Goal: Task Accomplishment & Management: Complete application form

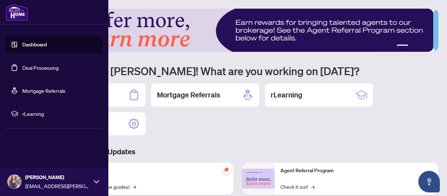
click at [48, 71] on link "Deal Processing" at bounding box center [40, 67] width 36 height 6
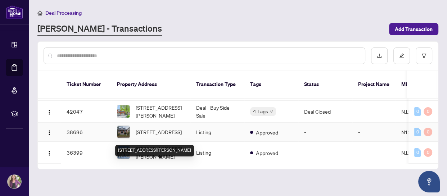
scroll to position [65, 0]
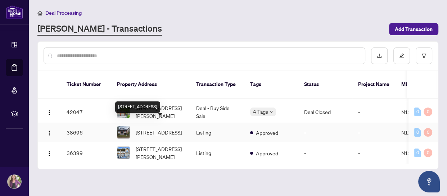
click at [160, 129] on span "[STREET_ADDRESS]" at bounding box center [159, 133] width 46 height 8
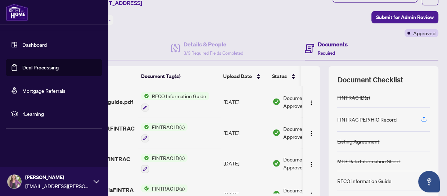
click at [41, 41] on link "Dashboard" at bounding box center [34, 44] width 24 height 6
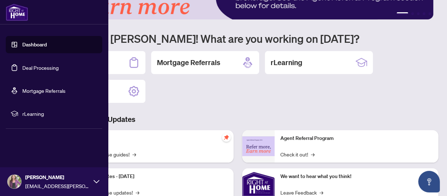
click at [41, 67] on link "Deal Processing" at bounding box center [40, 67] width 36 height 6
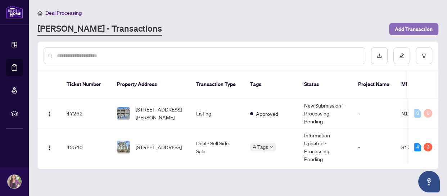
click at [414, 28] on span "Add Transaction" at bounding box center [414, 29] width 38 height 12
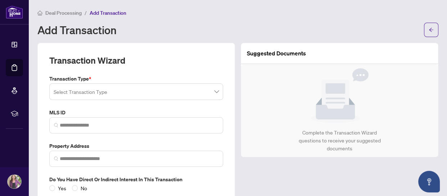
click at [169, 96] on input "search" at bounding box center [133, 93] width 159 height 16
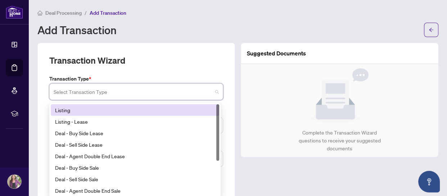
click at [94, 108] on div "Listing" at bounding box center [135, 110] width 160 height 8
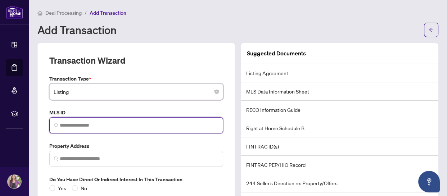
click at [78, 123] on input "search" at bounding box center [139, 126] width 159 height 8
paste input "*********"
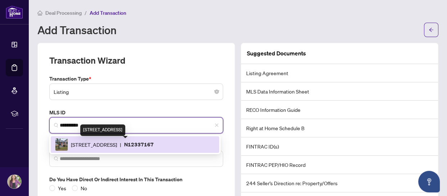
click at [105, 146] on span "[STREET_ADDRESS]" at bounding box center [94, 145] width 46 height 8
type input "*********"
type input "**********"
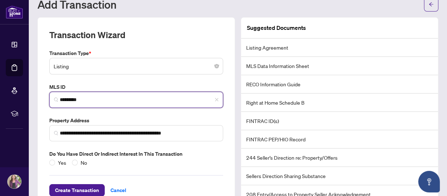
scroll to position [46, 0]
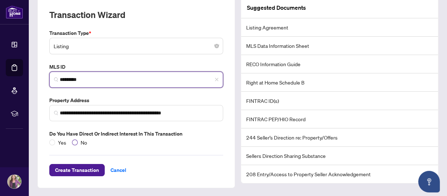
type input "*********"
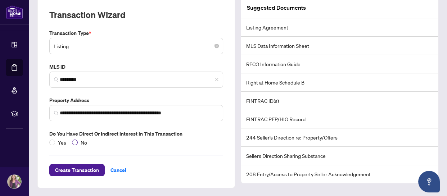
click at [82, 141] on span "No" at bounding box center [84, 143] width 12 height 8
click at [82, 168] on span "Create Transaction" at bounding box center [77, 171] width 44 height 12
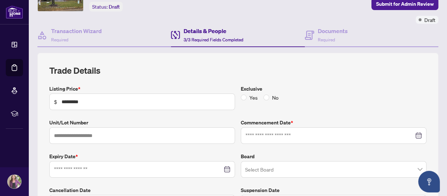
type input "**********"
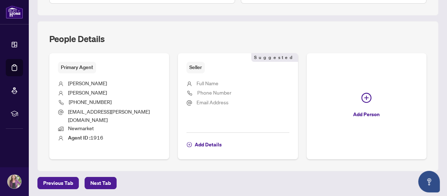
scroll to position [272, 0]
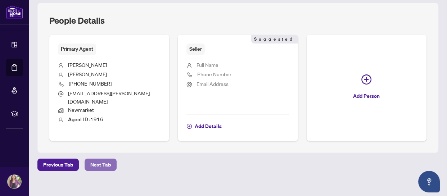
click at [106, 159] on span "Next Tab" at bounding box center [100, 165] width 21 height 12
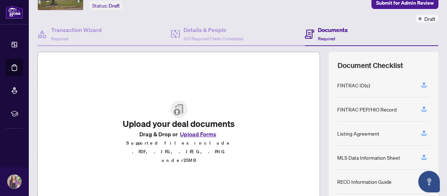
scroll to position [98, 0]
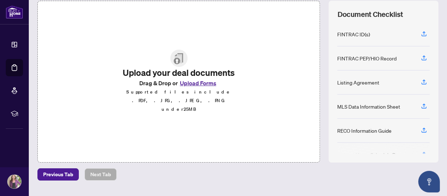
click at [207, 88] on button "Upload Forms" at bounding box center [198, 83] width 41 height 9
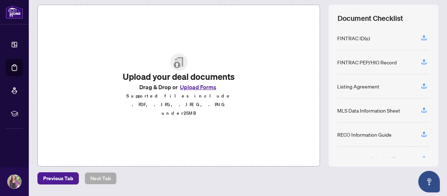
scroll to position [83, 0]
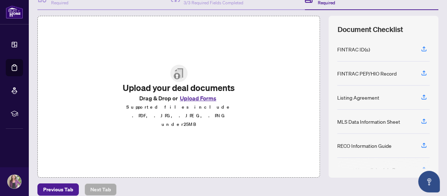
click at [207, 103] on button "Upload Forms" at bounding box center [198, 98] width 41 height 9
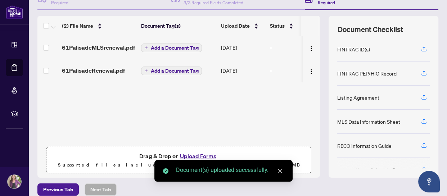
click at [197, 108] on div "(2) File Name Document Tag(s) Upload Date Status 61PalisadeMLSrenewal.pdf Add a…" at bounding box center [178, 97] width 283 height 162
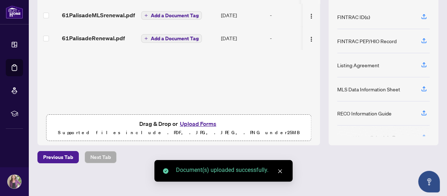
click at [201, 122] on button "Upload Forms" at bounding box center [198, 123] width 41 height 9
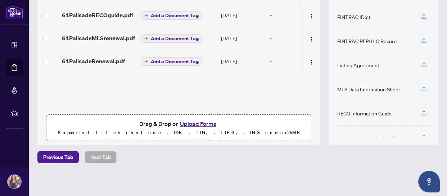
click at [205, 124] on button "Upload Forms" at bounding box center [198, 123] width 41 height 9
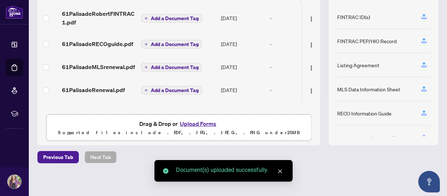
click at [195, 120] on button "Upload Forms" at bounding box center [198, 123] width 41 height 9
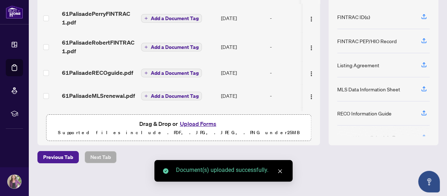
click at [209, 120] on button "Upload Forms" at bounding box center [198, 123] width 41 height 9
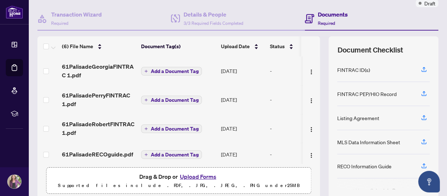
scroll to position [0, 0]
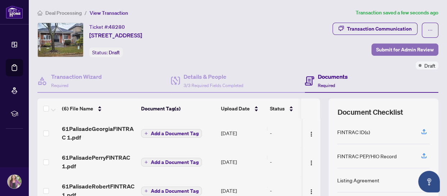
click at [392, 50] on span "Submit for Admin Review" at bounding box center [405, 50] width 58 height 12
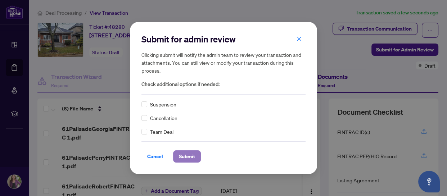
click at [183, 159] on span "Submit" at bounding box center [187, 157] width 16 height 12
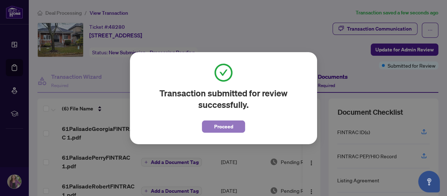
click at [214, 130] on span "Proceed" at bounding box center [223, 127] width 19 height 12
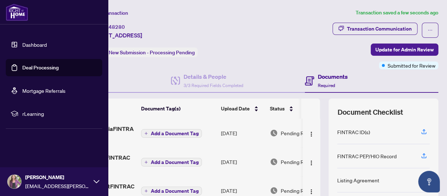
click at [37, 45] on link "Dashboard" at bounding box center [34, 44] width 24 height 6
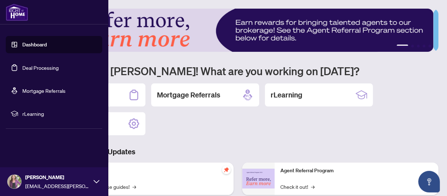
click at [26, 69] on link "Deal Processing" at bounding box center [40, 67] width 36 height 6
